Goal: Information Seeking & Learning: Learn about a topic

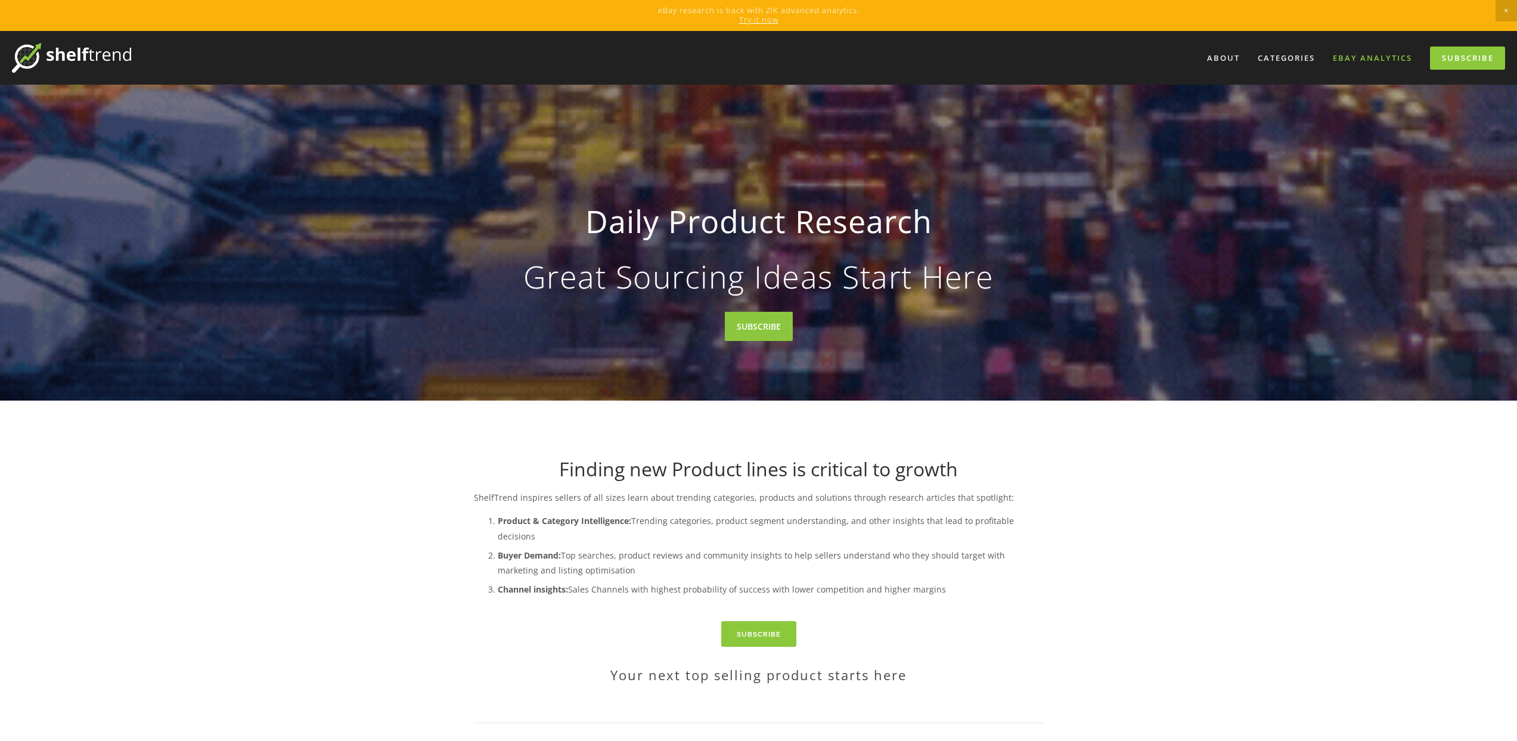
click at [1380, 64] on link "eBay Analytics" at bounding box center [1372, 58] width 95 height 20
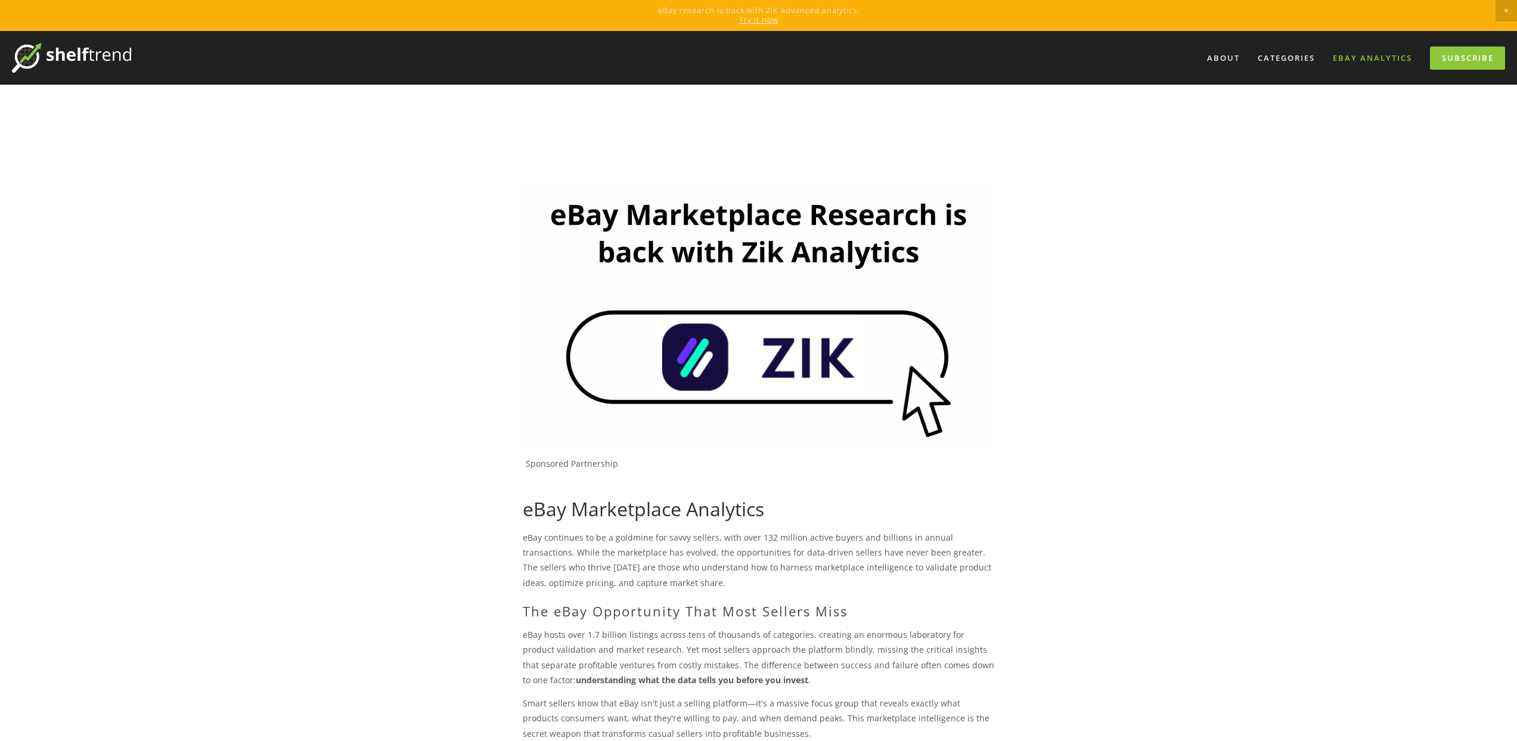
click at [1499, 15] on span "Close Announcement" at bounding box center [1505, 10] width 21 height 21
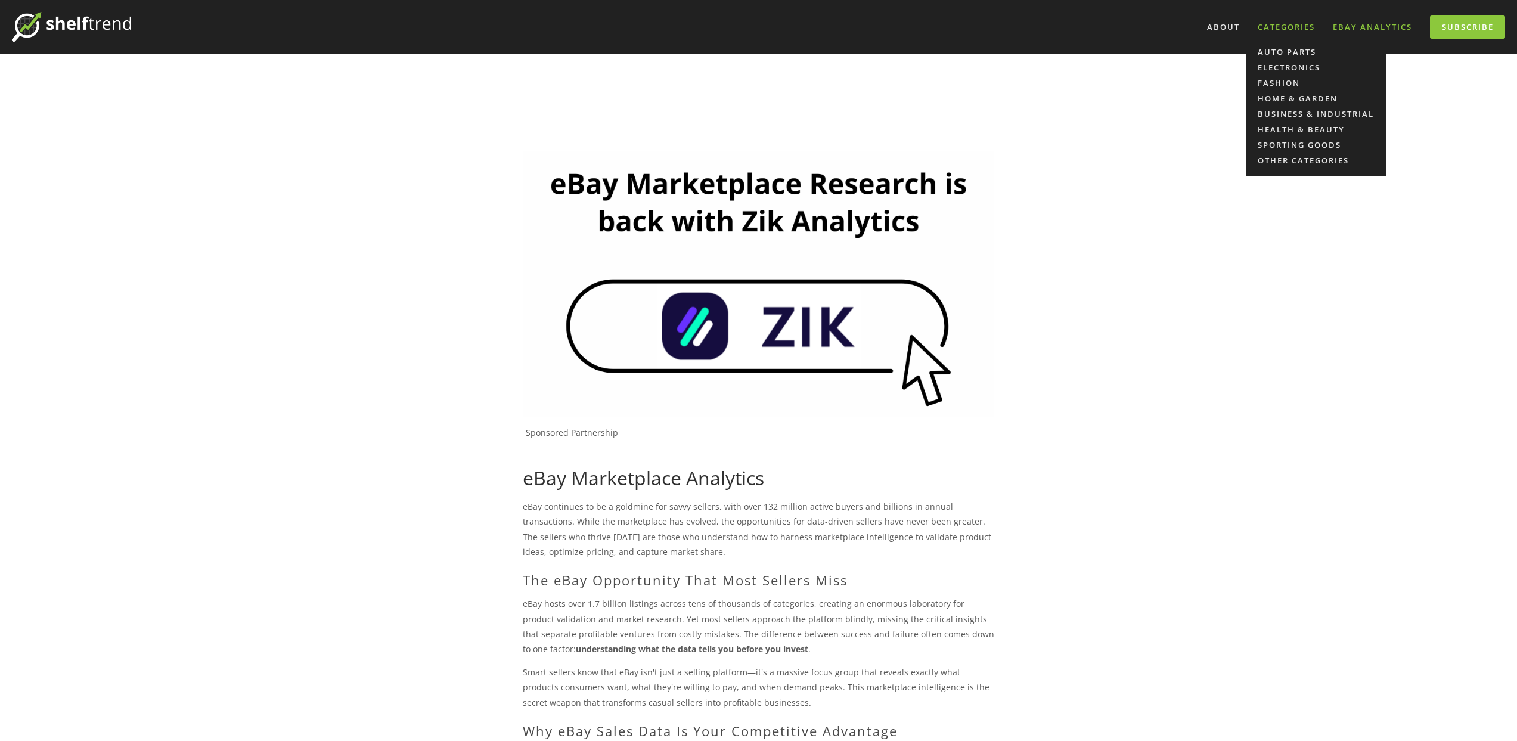
click at [1276, 29] on div "Categories" at bounding box center [1286, 27] width 73 height 20
